Goal: Information Seeking & Learning: Learn about a topic

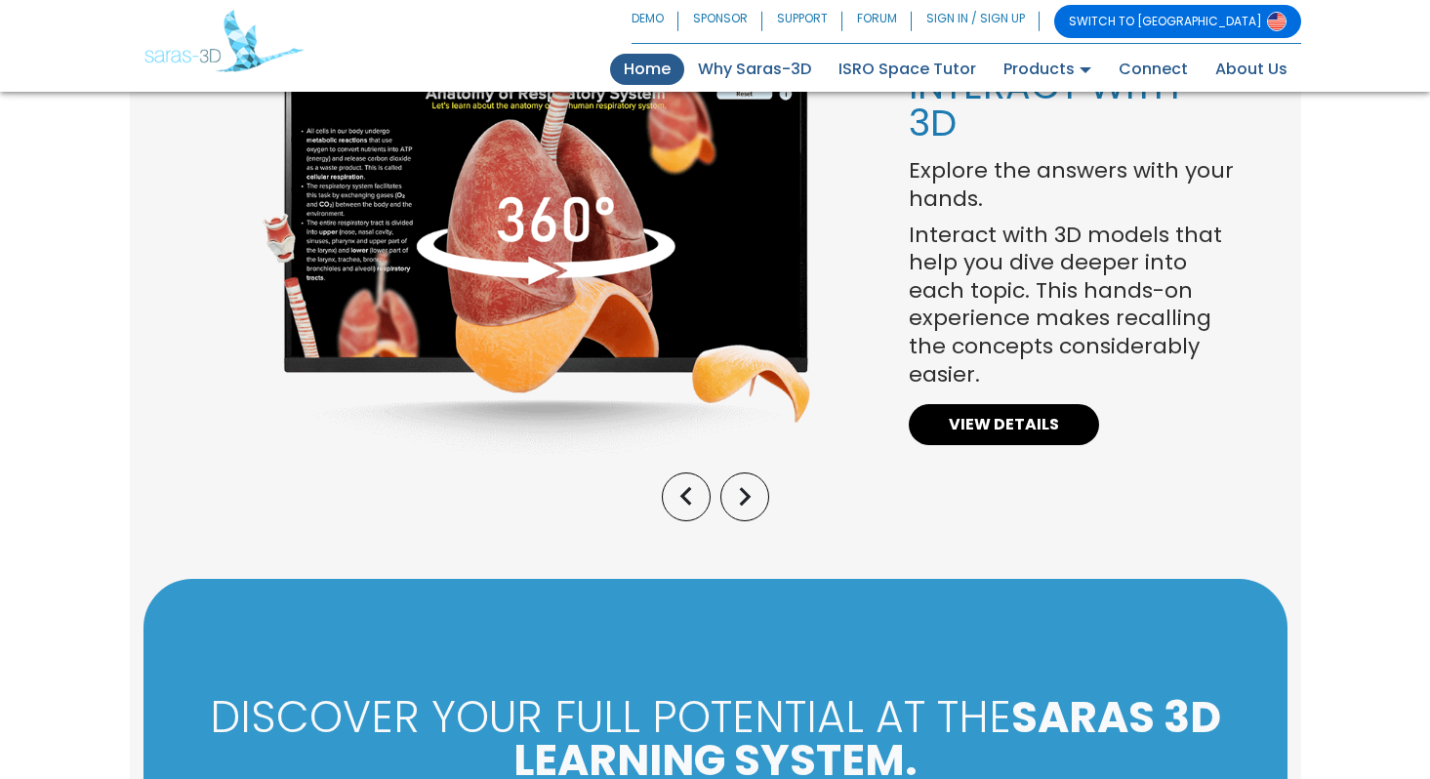
scroll to position [1739, 0]
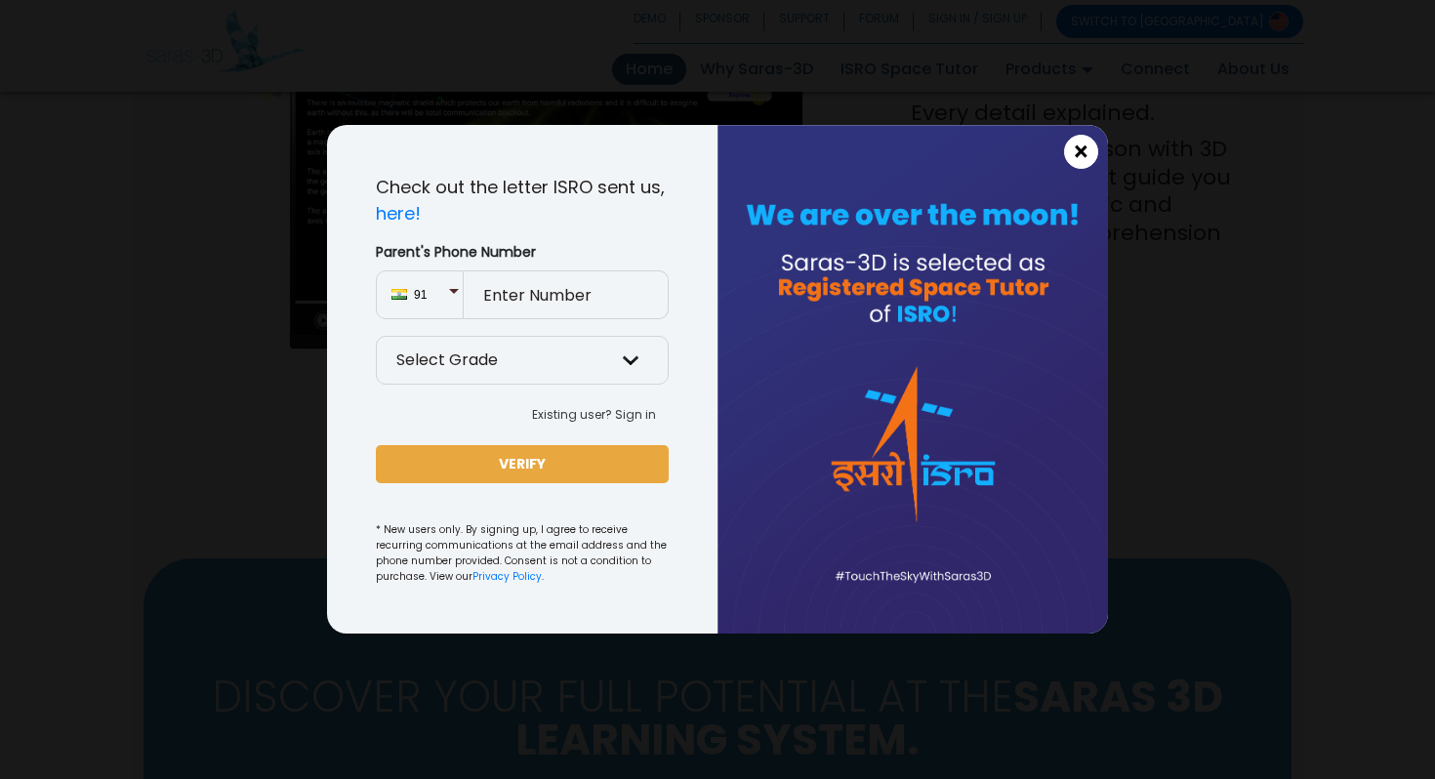
click at [1086, 151] on span "×" at bounding box center [1081, 152] width 17 height 25
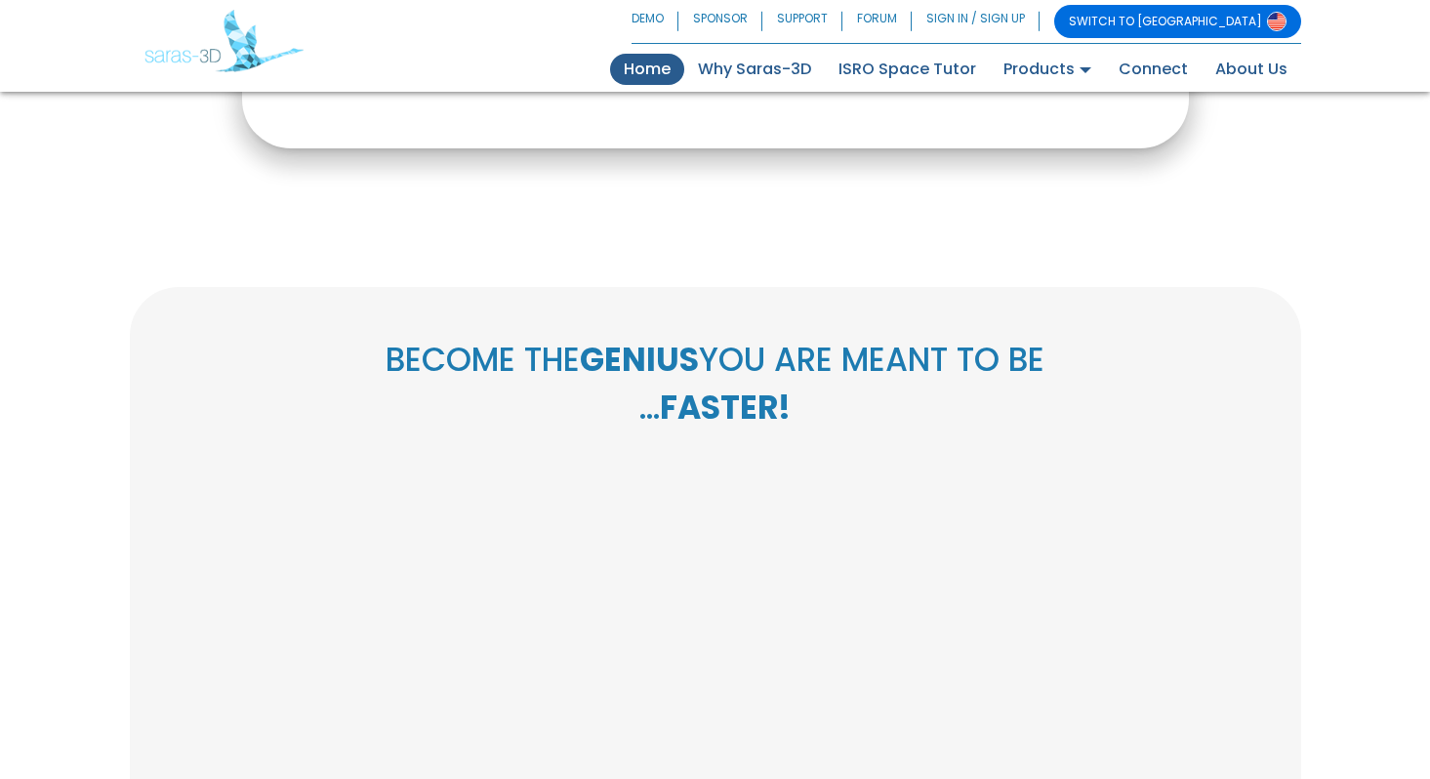
scroll to position [667, 0]
click at [1238, 75] on link "About Us" at bounding box center [1252, 69] width 100 height 31
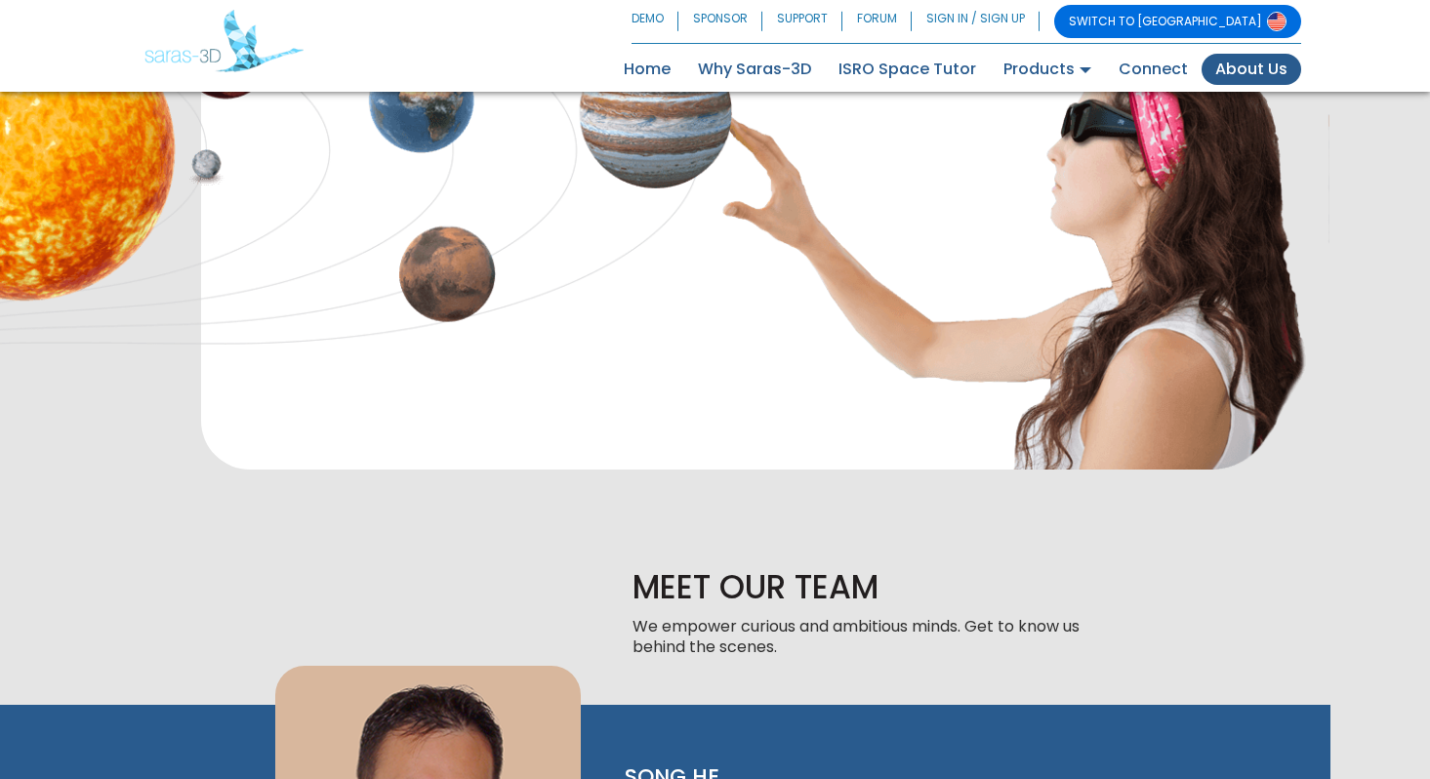
scroll to position [741, 0]
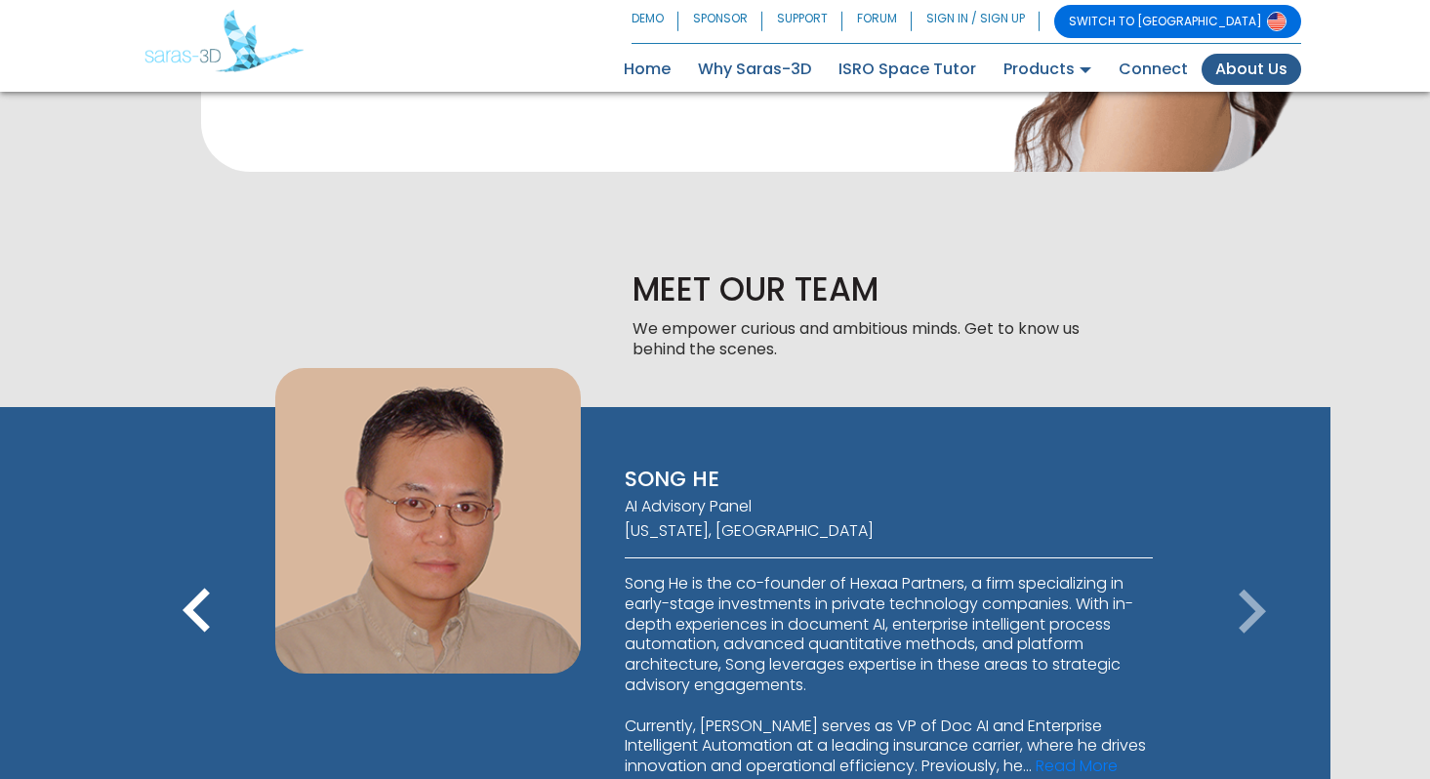
scroll to position [1039, 0]
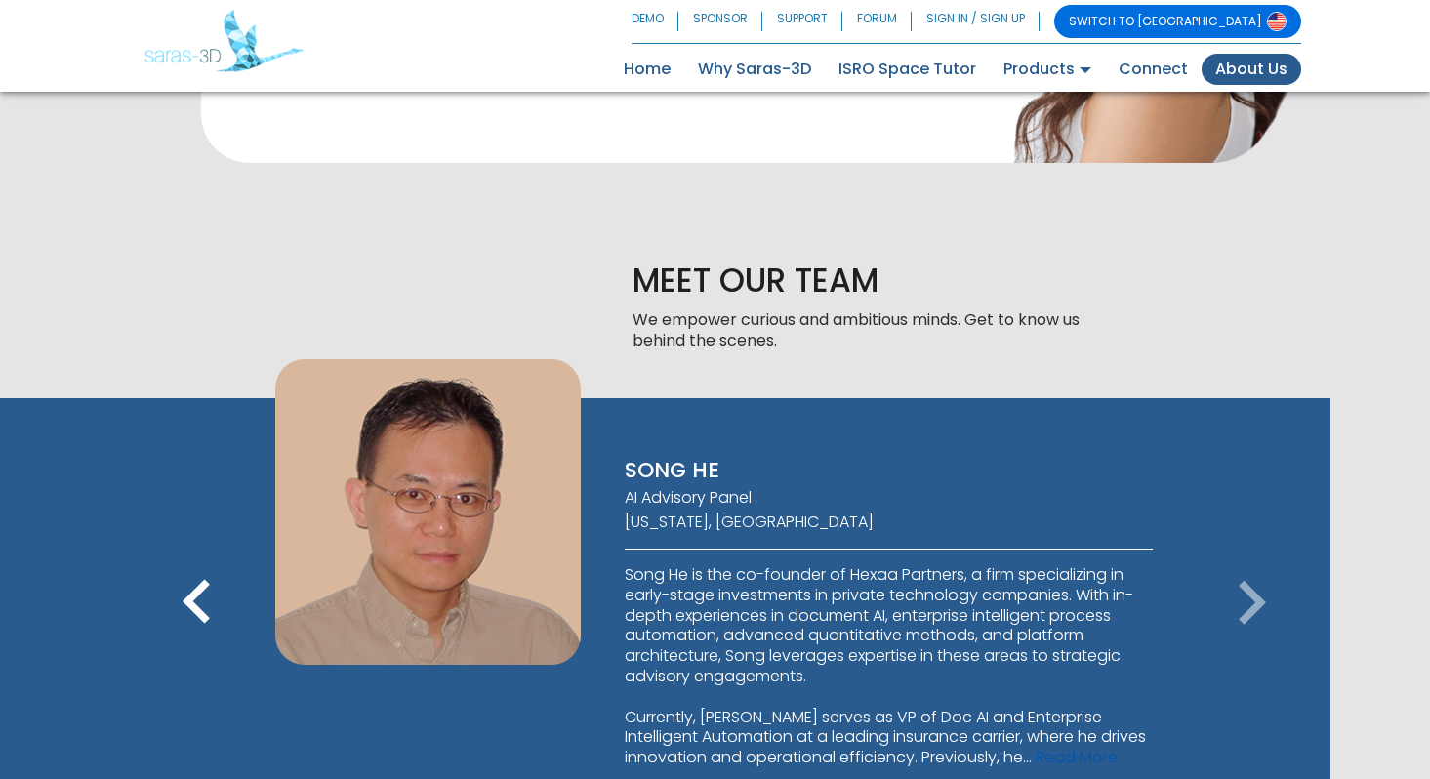
click at [1081, 746] on link "Read More" at bounding box center [1077, 757] width 82 height 22
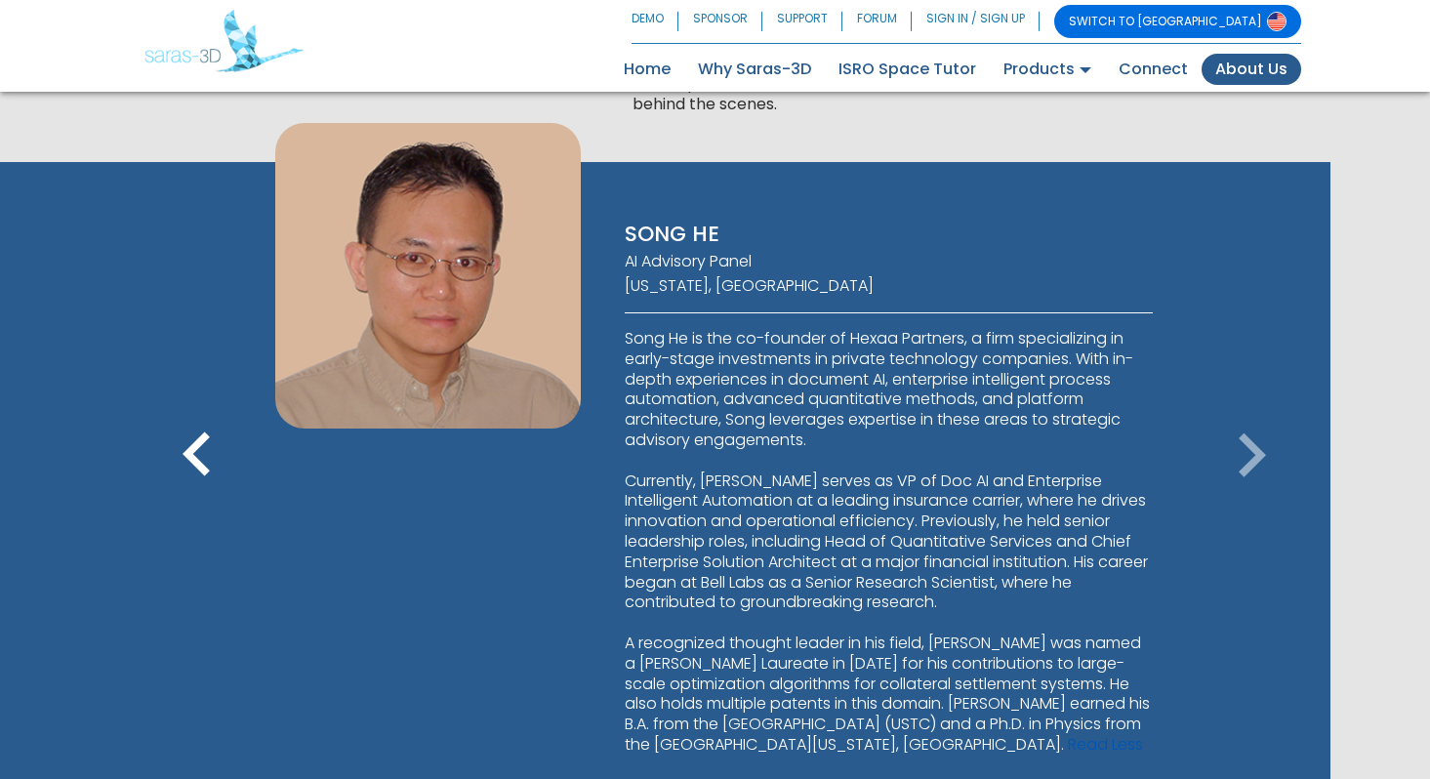
scroll to position [1277, 0]
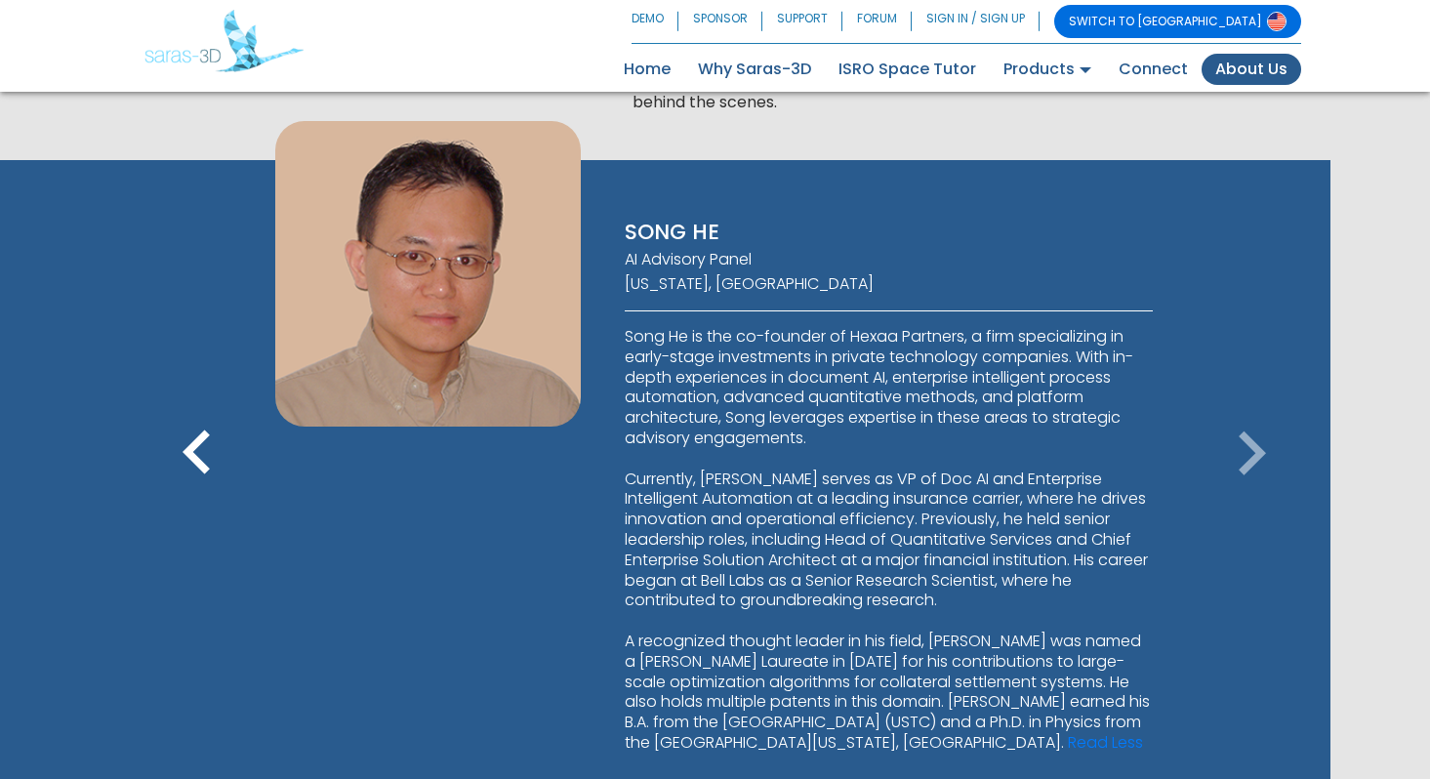
click at [1256, 410] on icon "keyboard_arrow_right" at bounding box center [1251, 454] width 88 height 88
click at [1248, 410] on icon "keyboard_arrow_right" at bounding box center [1251, 454] width 88 height 88
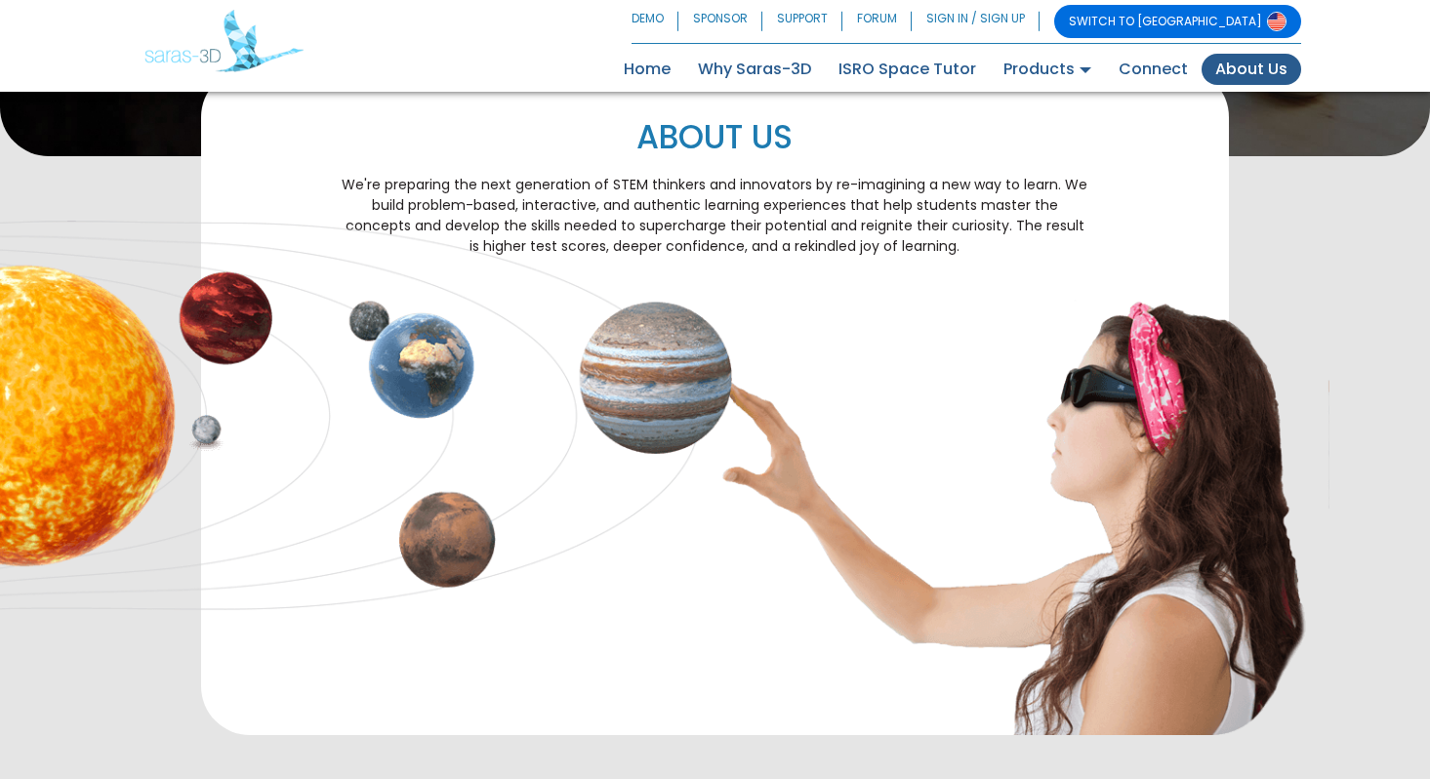
scroll to position [460, 0]
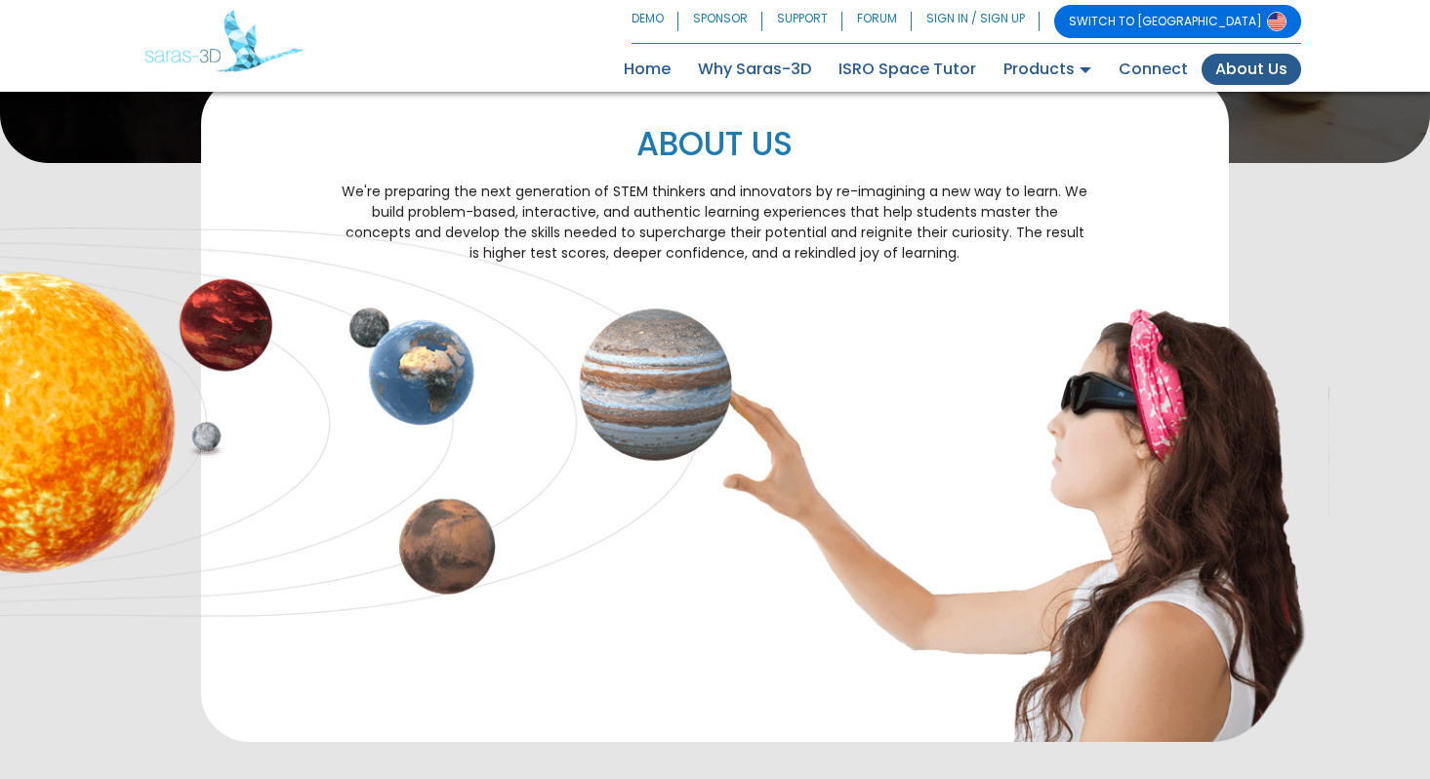
click at [1230, 18] on link "SWITCH TO [GEOGRAPHIC_DATA]" at bounding box center [1177, 21] width 247 height 33
